Goal: Find specific page/section: Find specific page/section

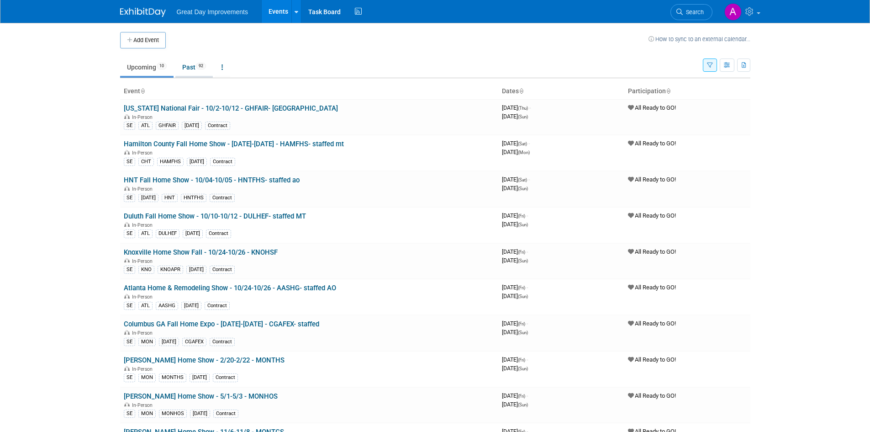
click at [191, 66] on link "Past 92" at bounding box center [193, 66] width 37 height 17
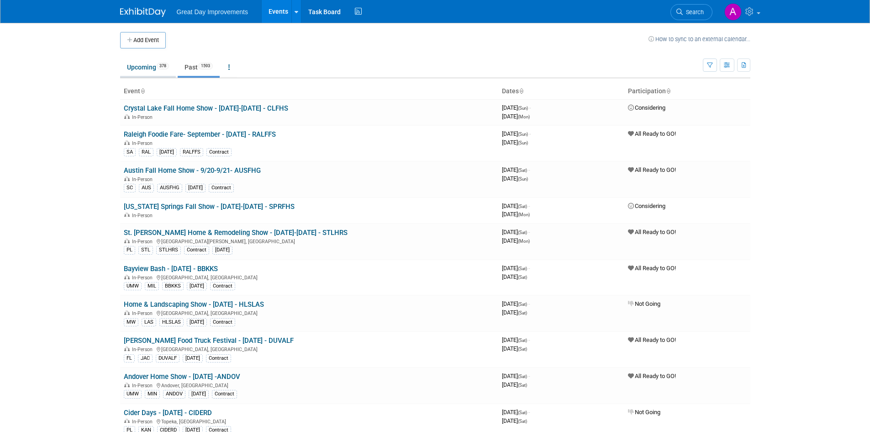
click at [156, 66] on link "Upcoming 378" at bounding box center [148, 66] width 56 height 17
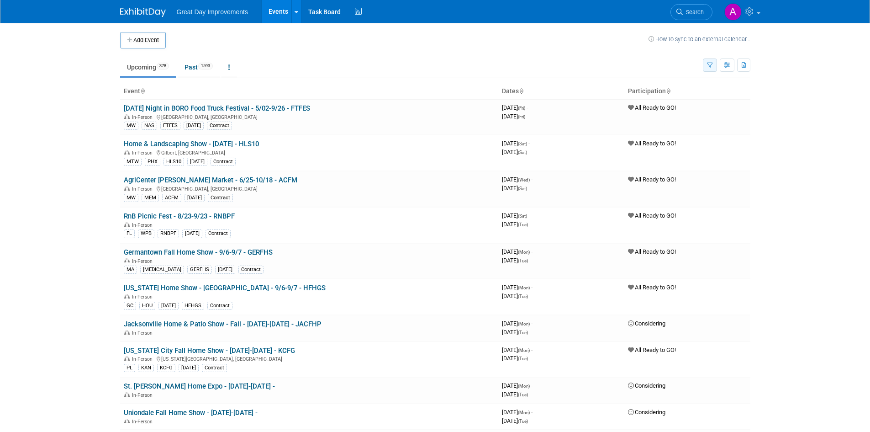
click at [715, 65] on button "button" at bounding box center [710, 64] width 14 height 13
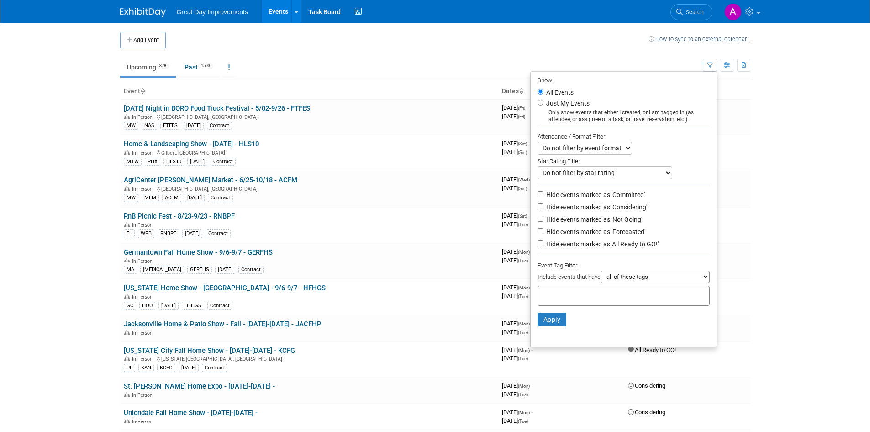
click at [577, 299] on input "text" at bounding box center [578, 294] width 73 height 9
type input "SE"
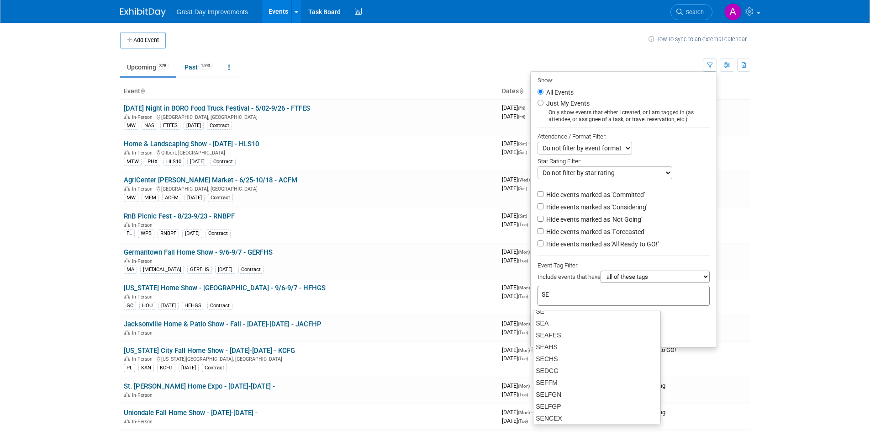
scroll to position [365, 0]
click at [561, 354] on div "SE" at bounding box center [597, 356] width 128 height 13
type input "SE"
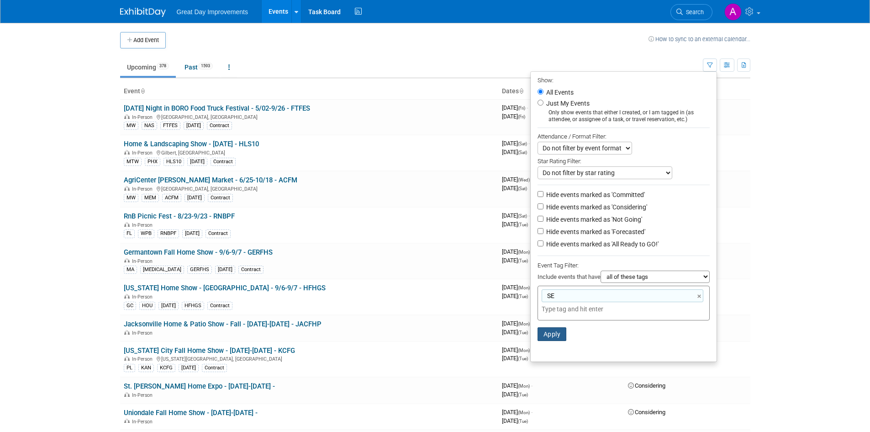
click at [546, 339] on button "Apply" at bounding box center [552, 334] width 29 height 14
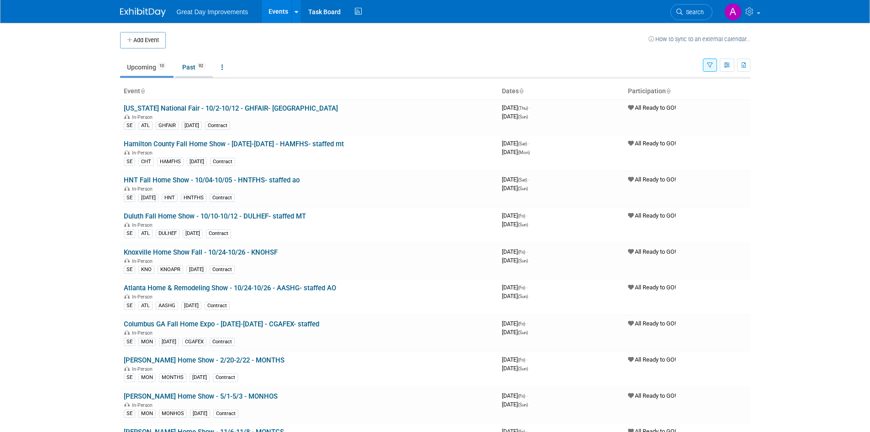
click at [191, 69] on link "Past 92" at bounding box center [193, 66] width 37 height 17
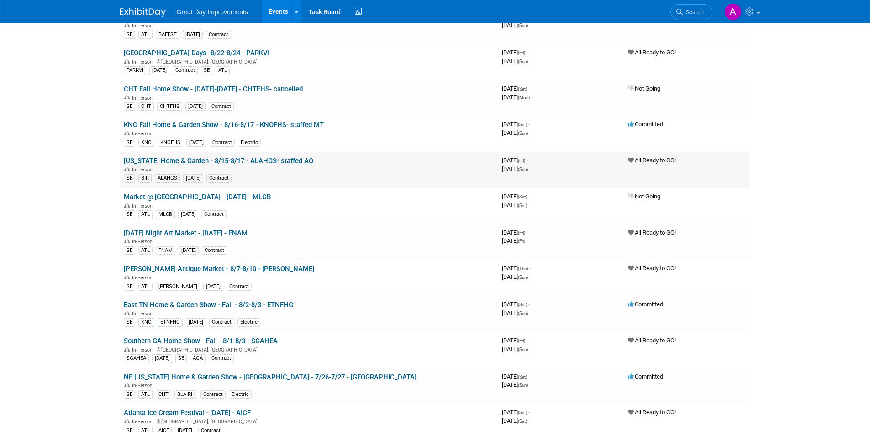
scroll to position [320, 0]
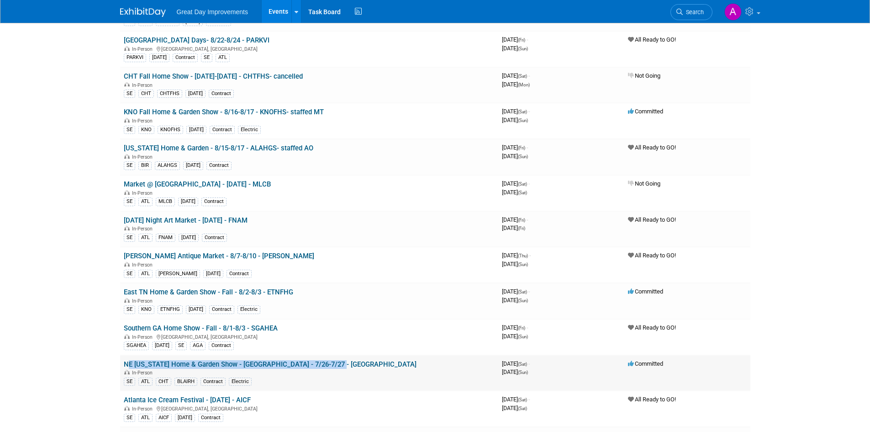
drag, startPoint x: 351, startPoint y: 366, endPoint x: 132, endPoint y: 364, distance: 219.7
click at [126, 364] on td "NE Georgia Home & Garden Show - Blairsville - 7/26-7/27 - BLAIRH In-Person SE A…" at bounding box center [309, 373] width 378 height 36
copy link "E Georgia Home & Garden Show - Blairsville - 7/26-7/27 - BLAIRH"
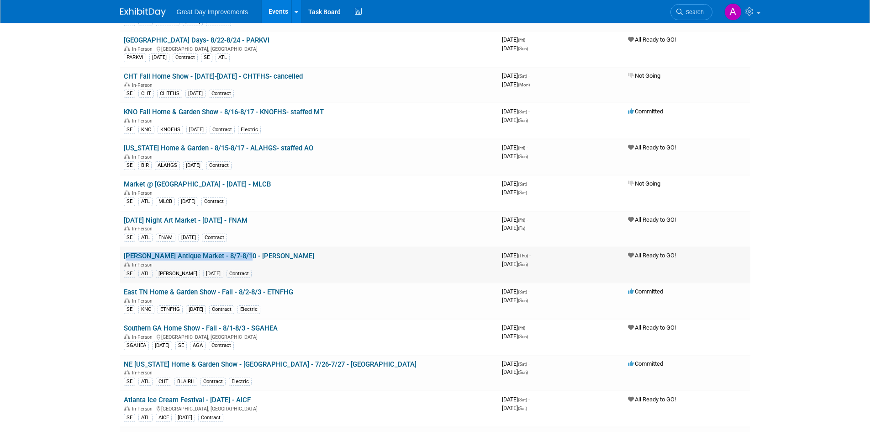
drag, startPoint x: 252, startPoint y: 258, endPoint x: 125, endPoint y: 257, distance: 127.0
click at [125, 257] on td "Scott Antique Market - 8/7-8/10 - SAM In-Person SE ATL SAM AUG25 Contract" at bounding box center [309, 265] width 378 height 36
copy link "Scott Antique Market - 8/7-8/10 - SAM"
drag, startPoint x: 291, startPoint y: 329, endPoint x: 120, endPoint y: 326, distance: 170.4
click at [120, 326] on td "Southern GA Home Show - Fall - 8/1-8/3 - SGAHEA In-Person Perry, GA SGAHEA AUG2…" at bounding box center [309, 337] width 378 height 36
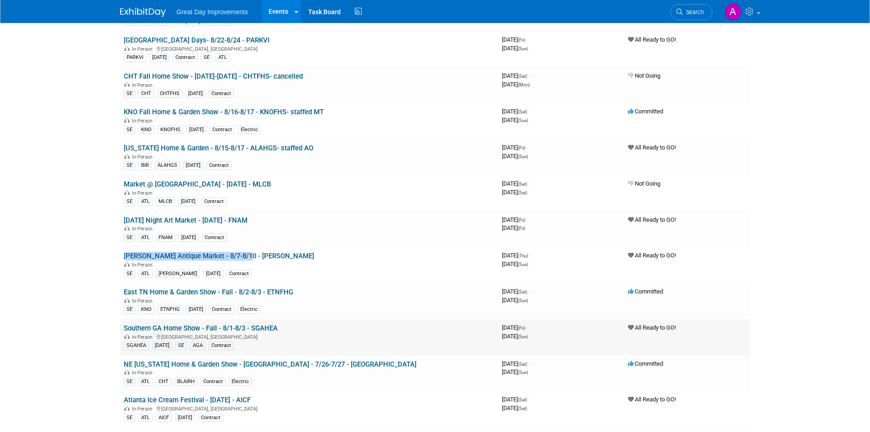
copy link "Southern GA Home Show - Fall - 8/1-8/3 - SGAHEA"
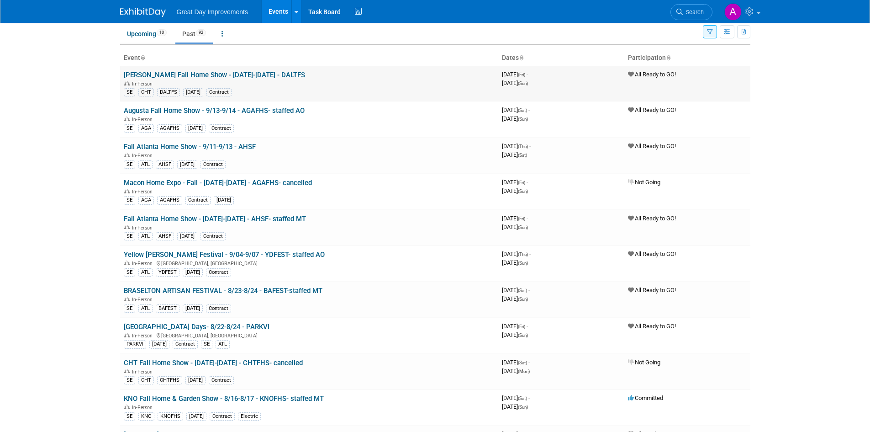
scroll to position [0, 0]
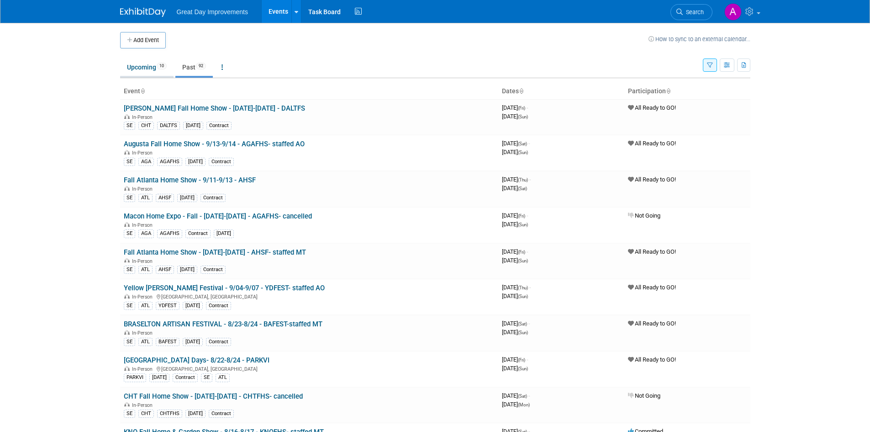
click at [141, 63] on link "Upcoming 10" at bounding box center [146, 66] width 53 height 17
